Goal: Task Accomplishment & Management: Complete application form

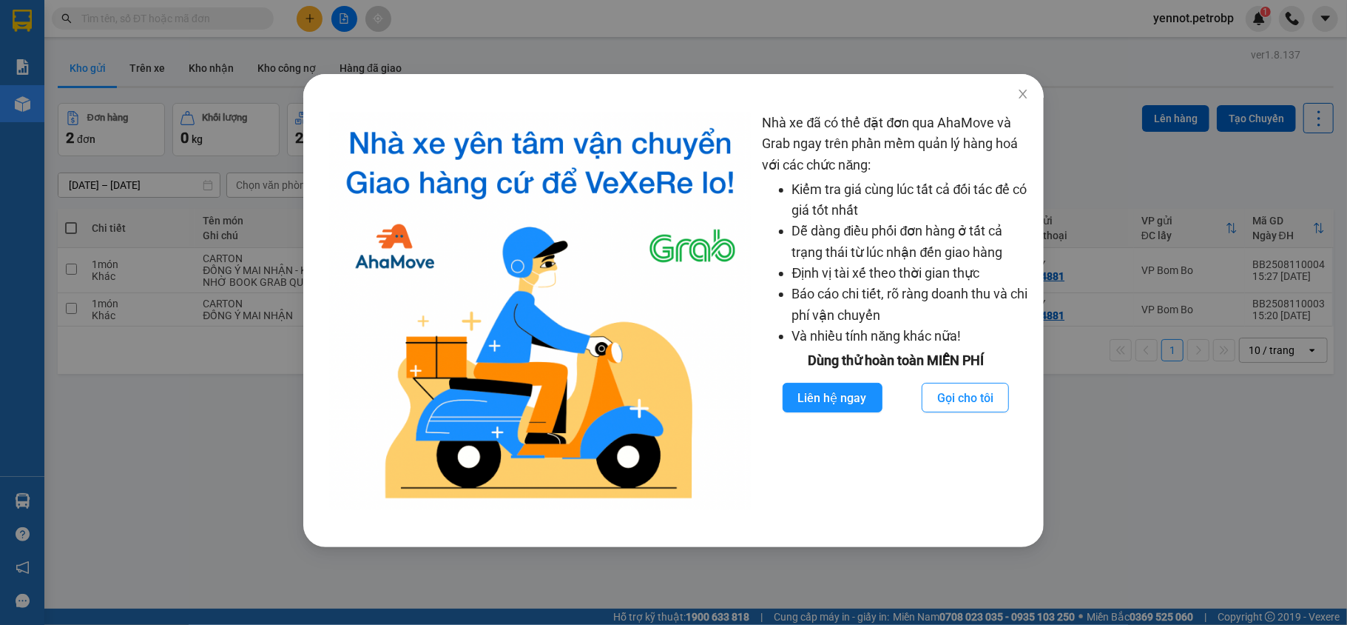
click at [1111, 43] on div "Nhà xe đã có thể đặt đơn qua AhaMove và Grab ngay trên phần mềm quản lý hàng ho…" at bounding box center [673, 312] width 1347 height 625
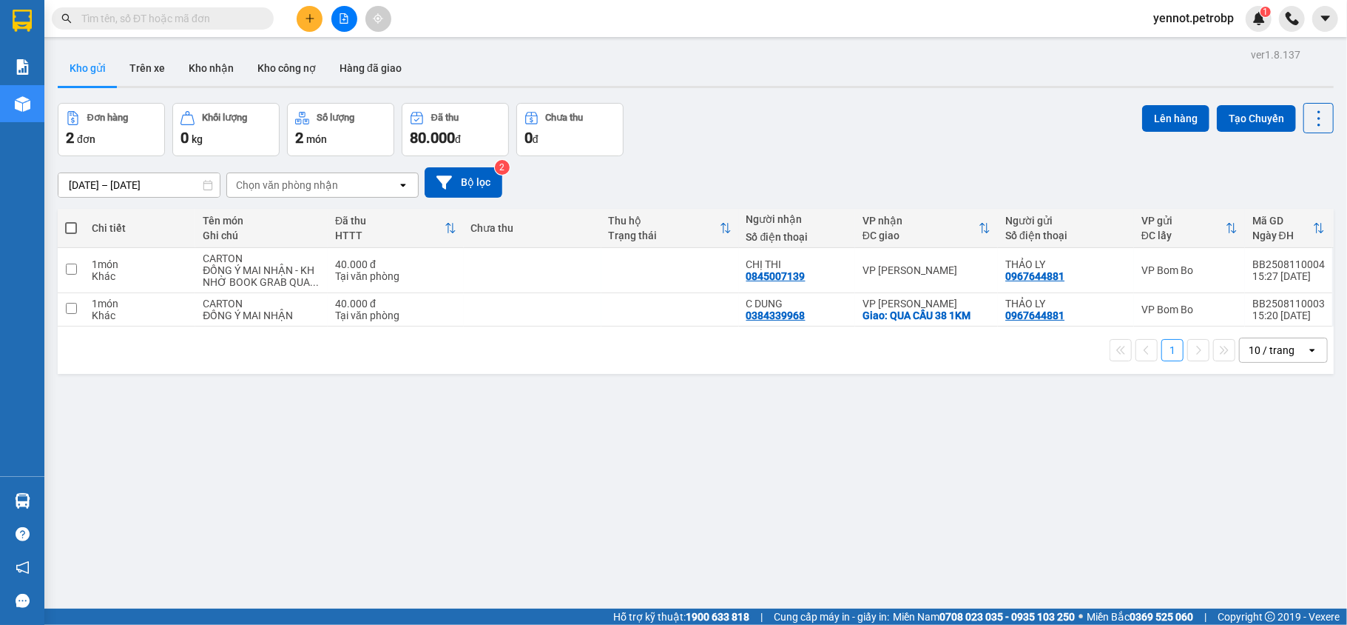
drag, startPoint x: 801, startPoint y: 480, endPoint x: 791, endPoint y: 451, distance: 30.4
click at [800, 480] on div "ver 1.8.137 Kho gửi Trên xe Kho nhận Kho công nợ Hàng đã giao Đơn hàng 2 đơn Kh…" at bounding box center [696, 356] width 1288 height 625
click at [213, 73] on button "Kho nhận" at bounding box center [211, 68] width 69 height 36
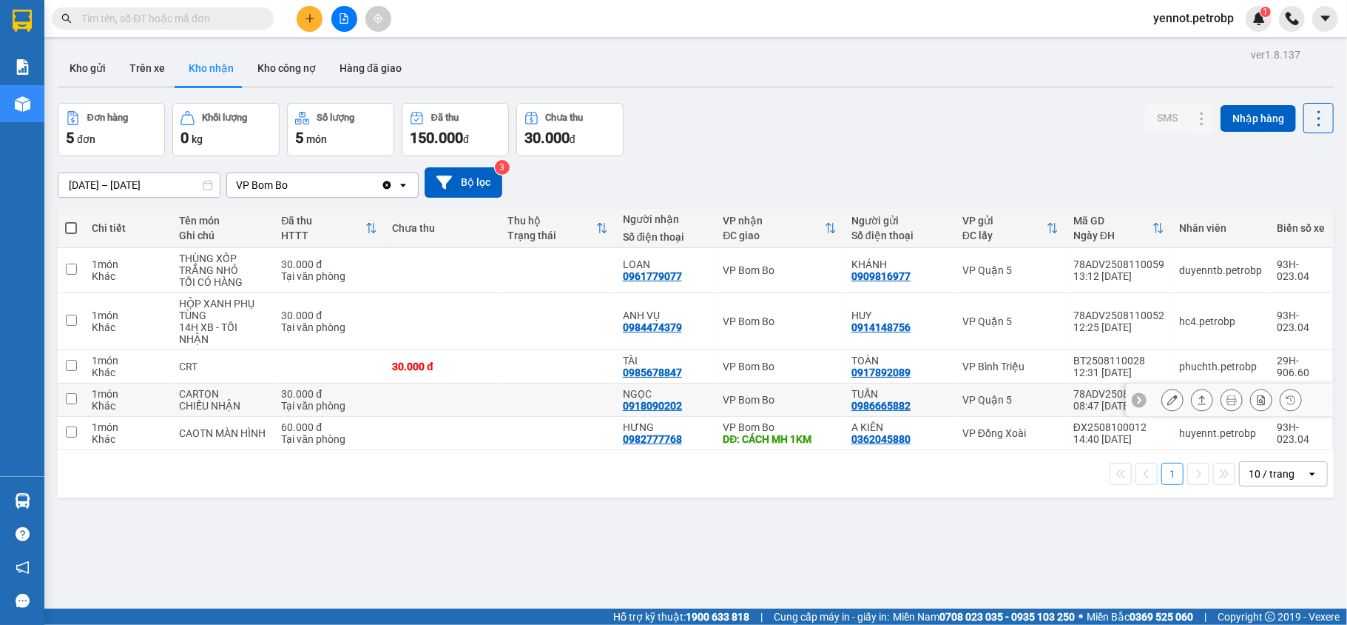
click at [1162, 407] on button at bounding box center [1172, 400] width 21 height 26
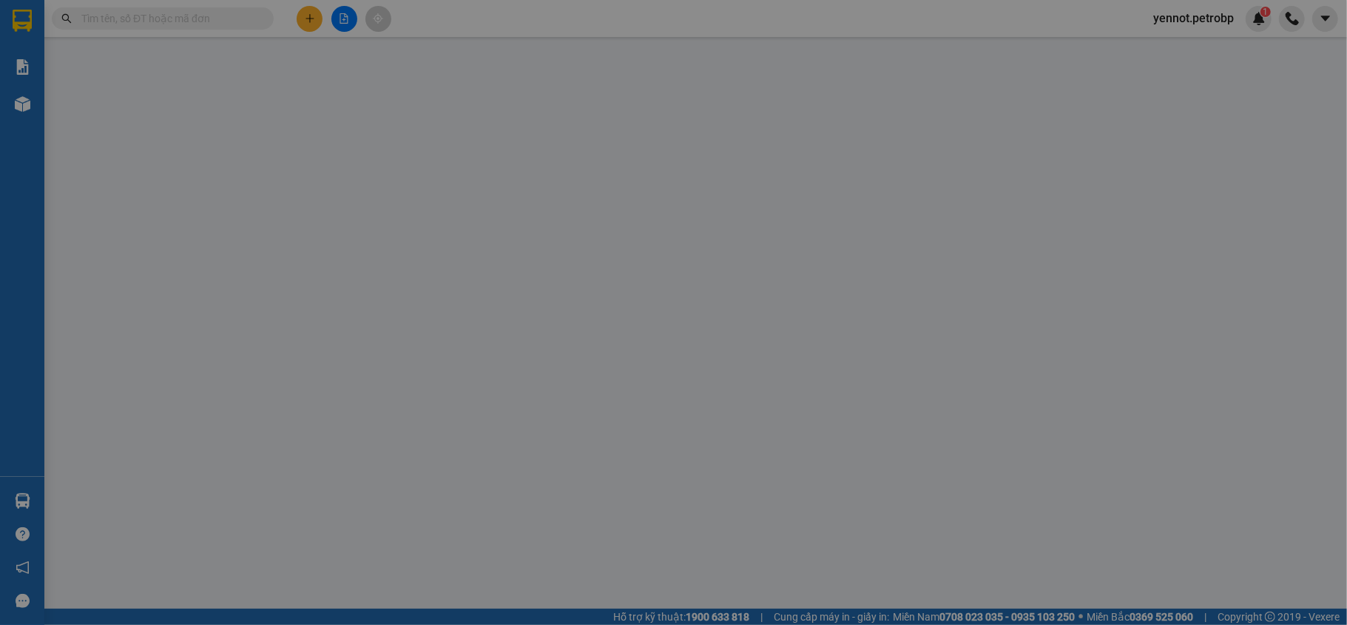
type input "0986665882"
type input "TUẤN"
type input "0918090202"
type input "NGỌC"
type input "30.000"
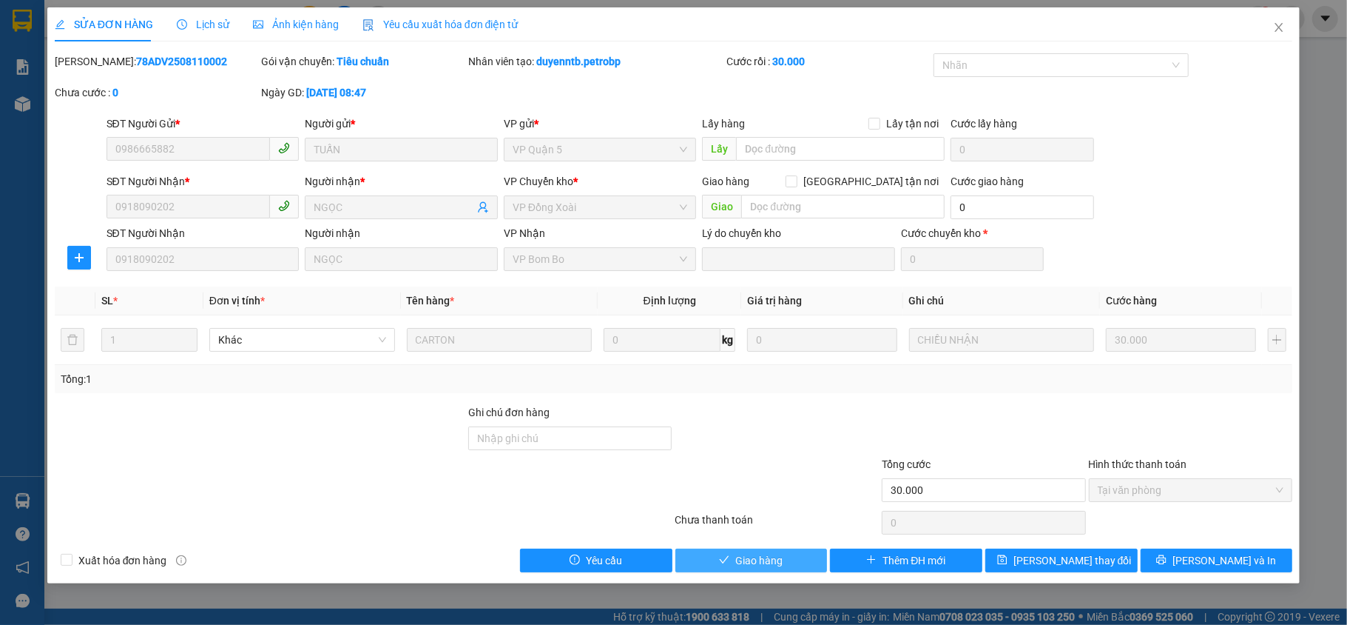
click at [762, 565] on span "Giao hàng" at bounding box center [758, 560] width 47 height 16
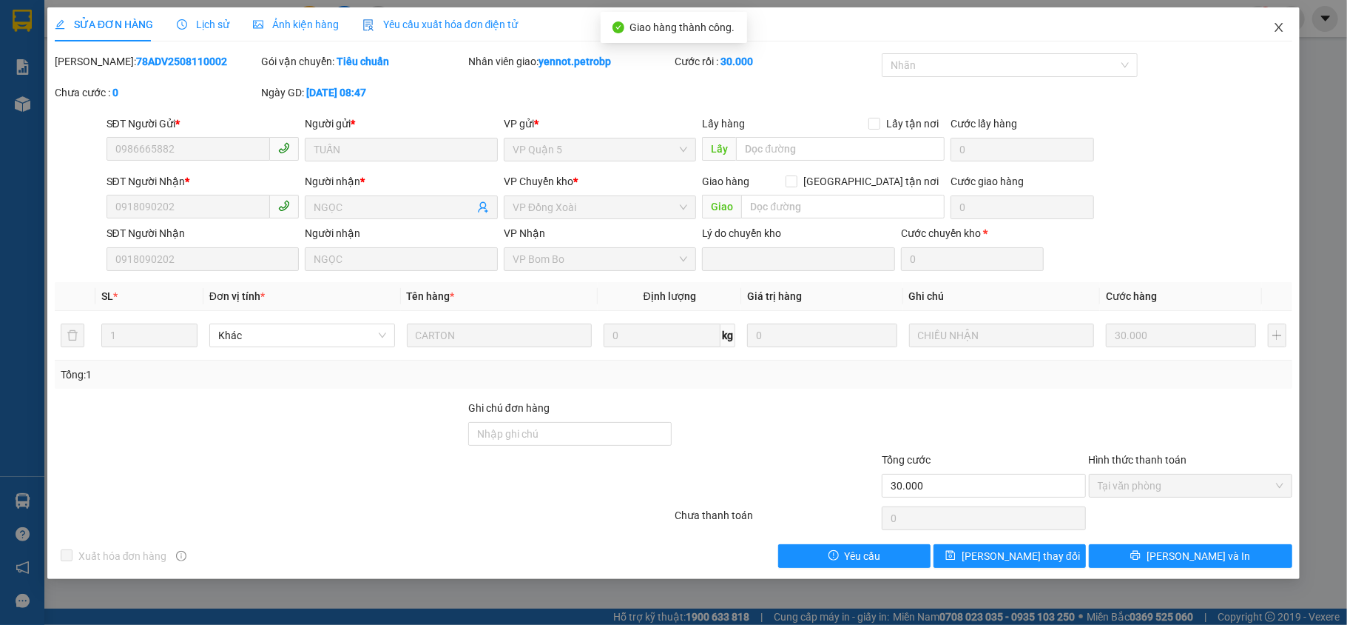
click at [1273, 31] on icon "close" at bounding box center [1279, 27] width 12 height 12
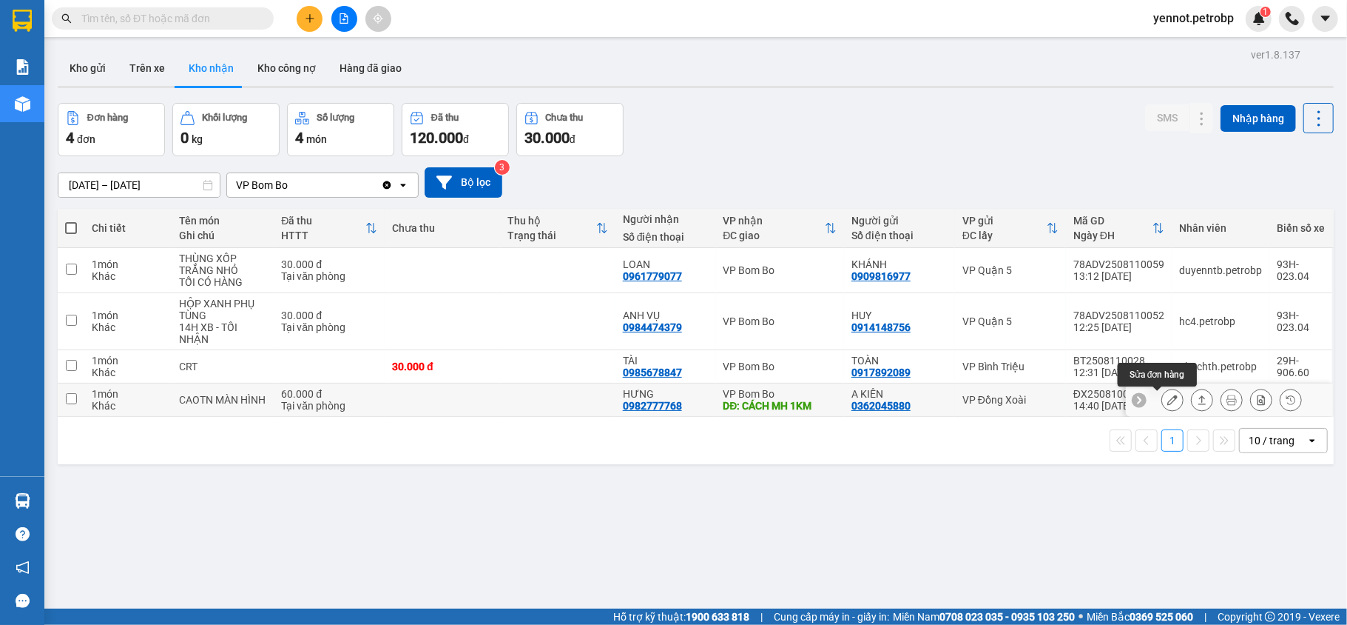
click at [1168, 403] on icon at bounding box center [1173, 399] width 10 height 10
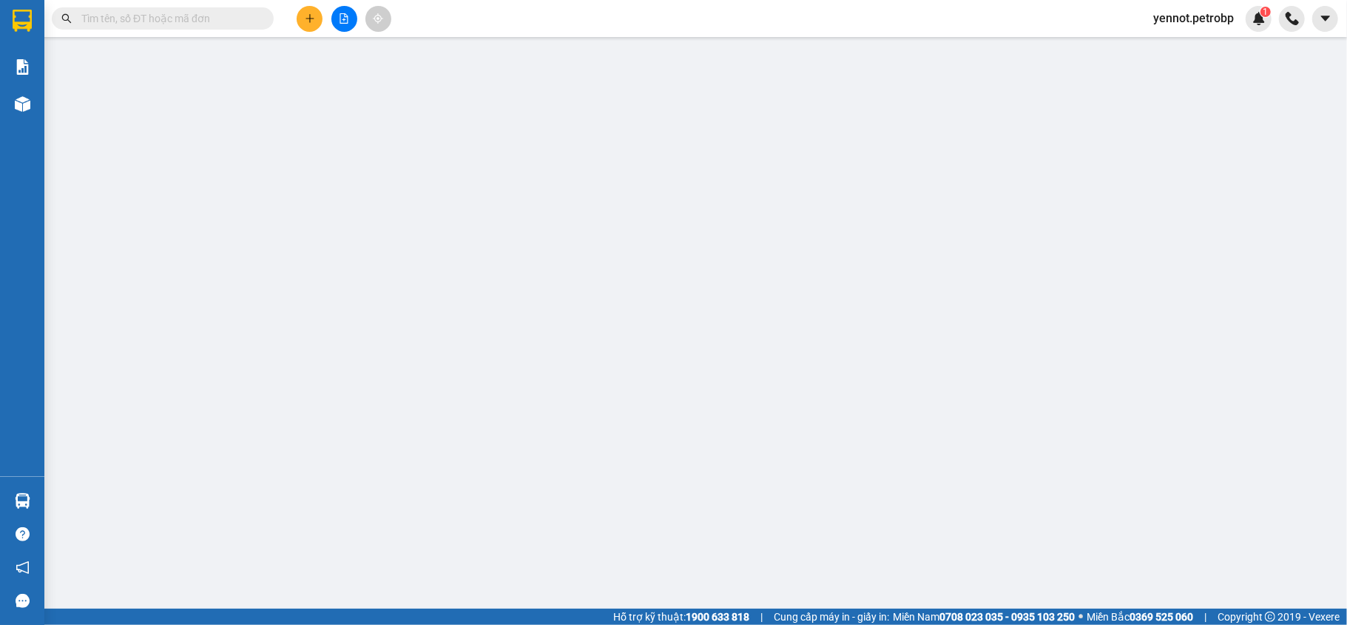
type input "0362045880"
type input "A KIÊN"
type input "0982777768"
type input "HƯNG"
type input "CÁCH MH 1KM"
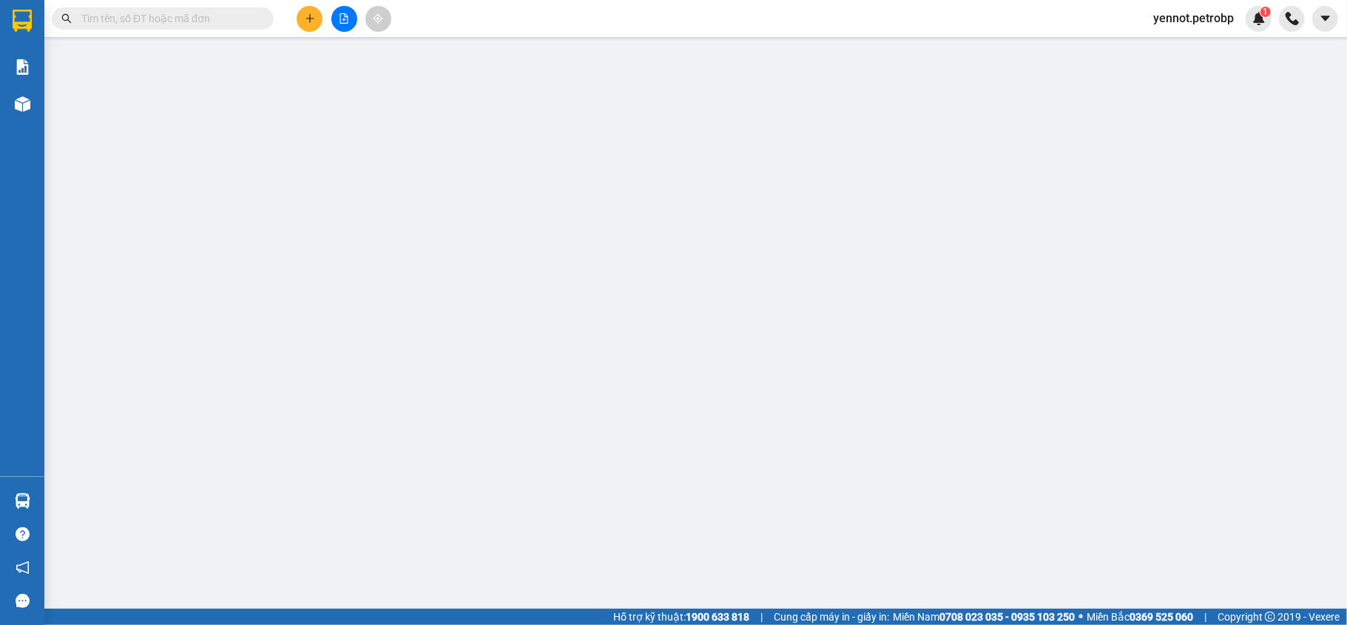
type input "60.000"
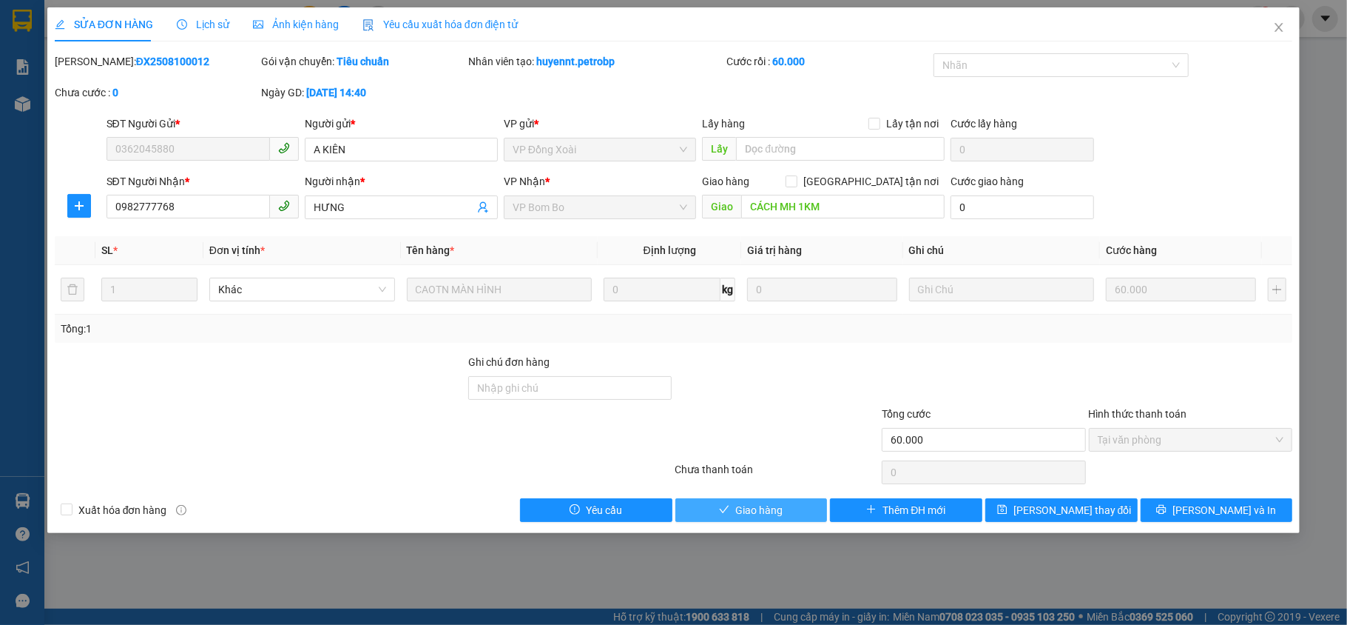
click at [764, 505] on span "Giao hàng" at bounding box center [758, 510] width 47 height 16
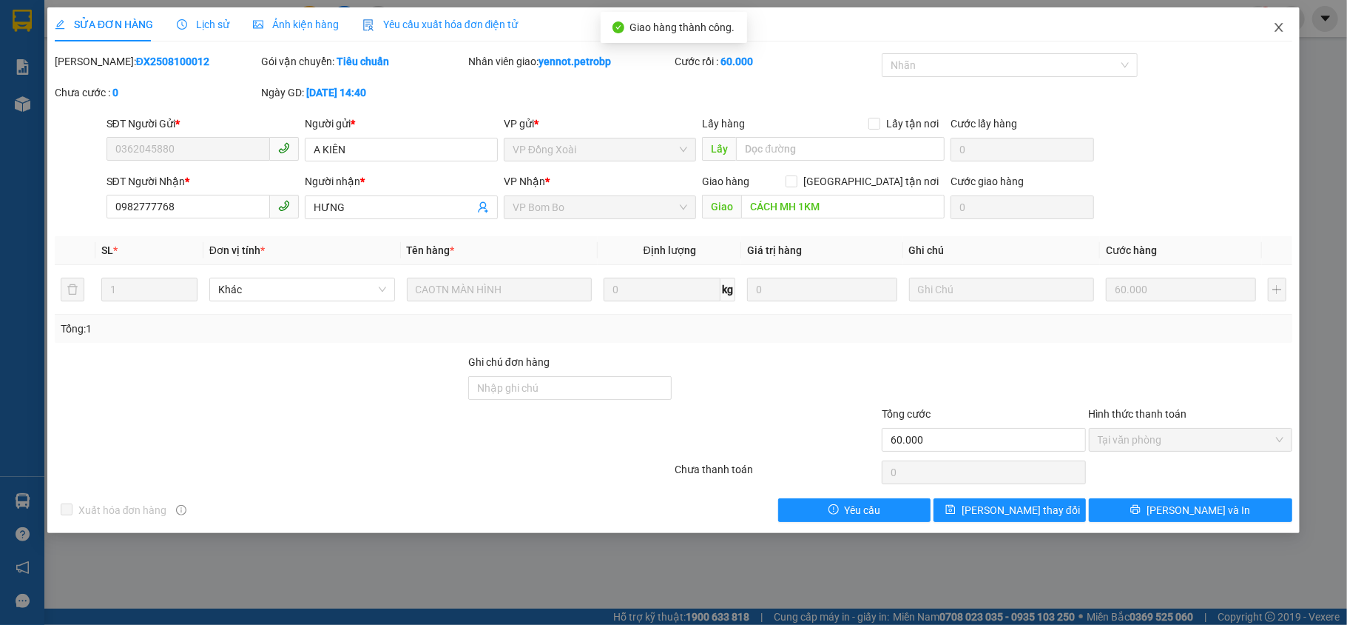
click at [1279, 19] on span "Close" at bounding box center [1279, 27] width 41 height 41
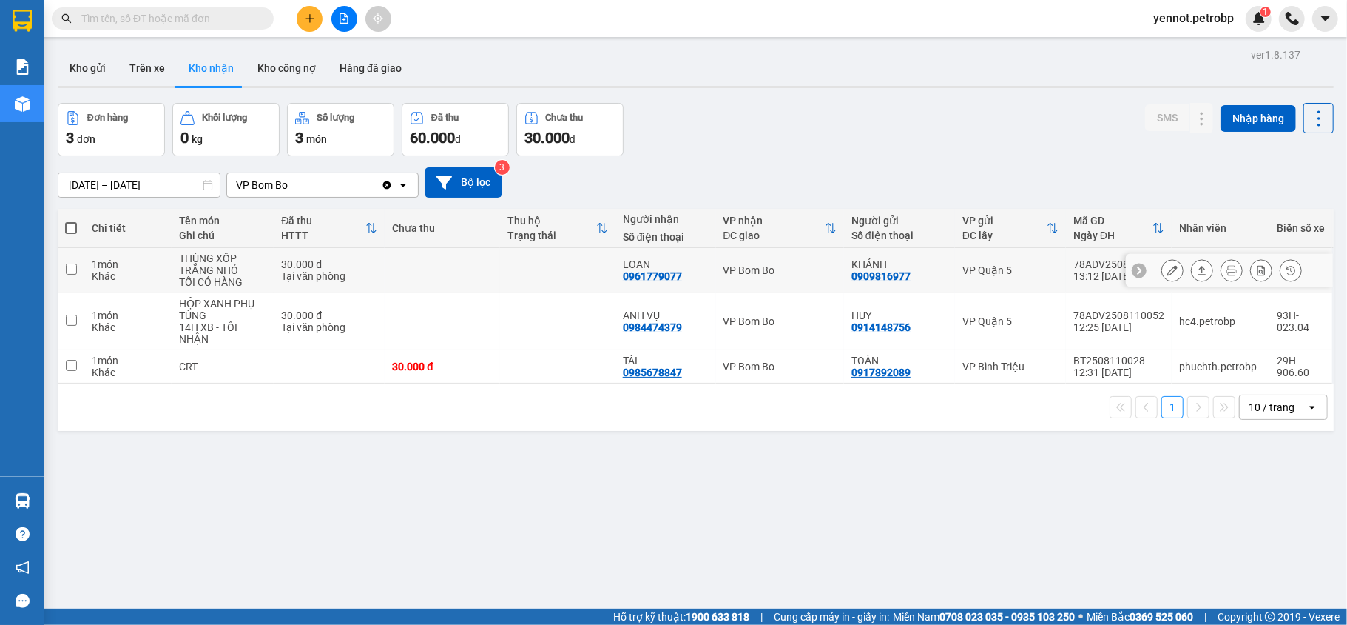
click at [616, 278] on td "LOAN 0961779077" at bounding box center [666, 270] width 101 height 45
checkbox input "true"
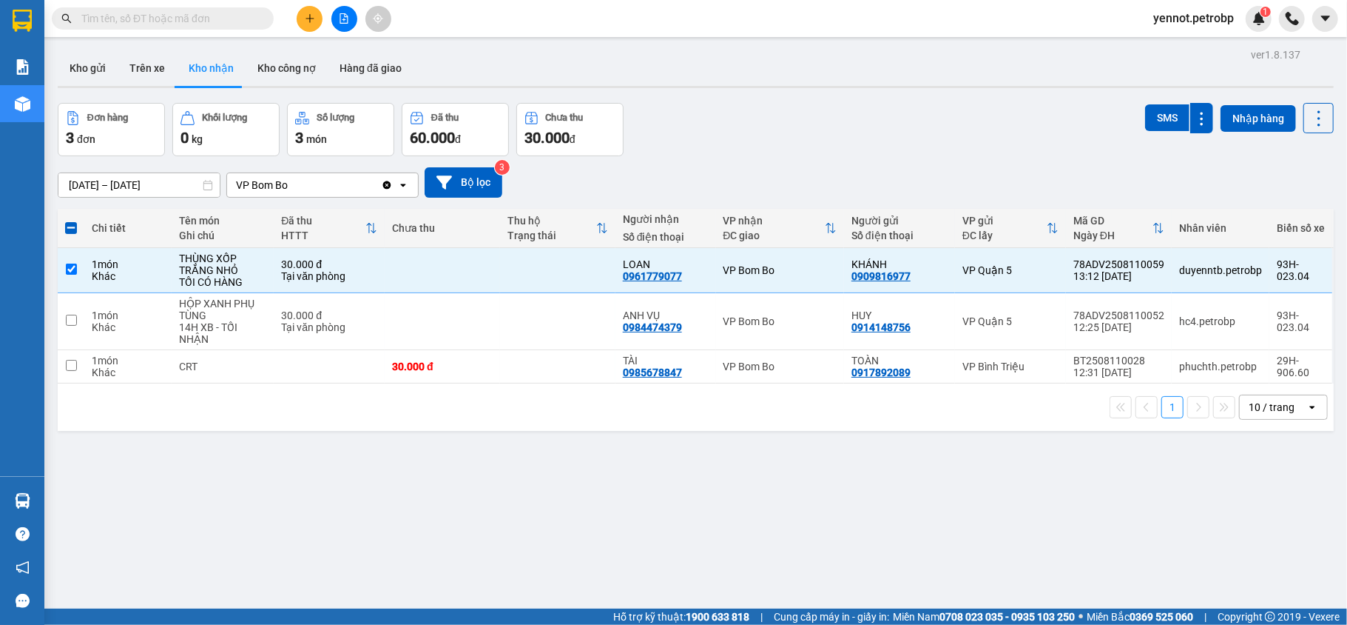
click at [721, 448] on div "ver 1.8.137 Kho gửi Trên xe Kho nhận Kho công nợ Hàng đã giao Đơn hàng 3 đơn Kh…" at bounding box center [696, 356] width 1288 height 625
